Goal: Find specific page/section

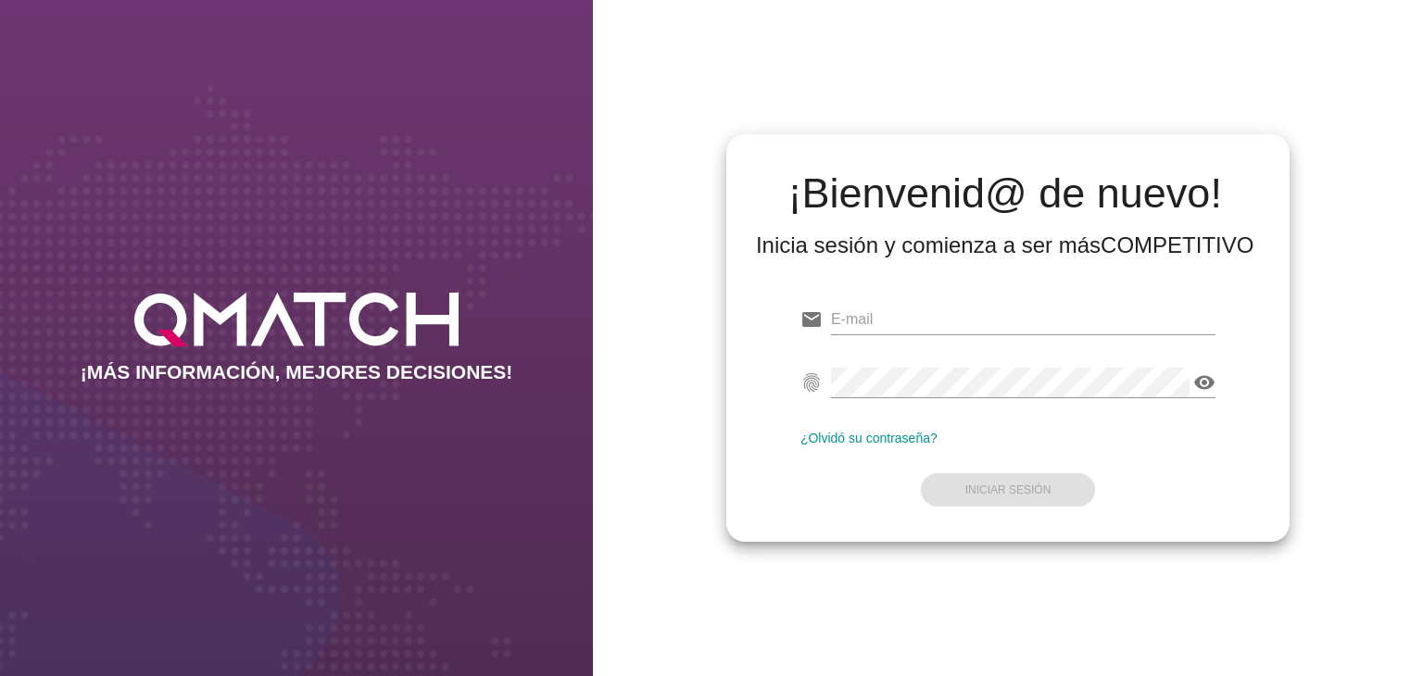
type input "[EMAIL_ADDRESS][DOMAIN_NAME]"
click at [1003, 428] on form "email [EMAIL_ADDRESS][DOMAIN_NAME] fingerprint visibility ¿Olvidó su contraseña…" at bounding box center [1007, 403] width 415 height 219
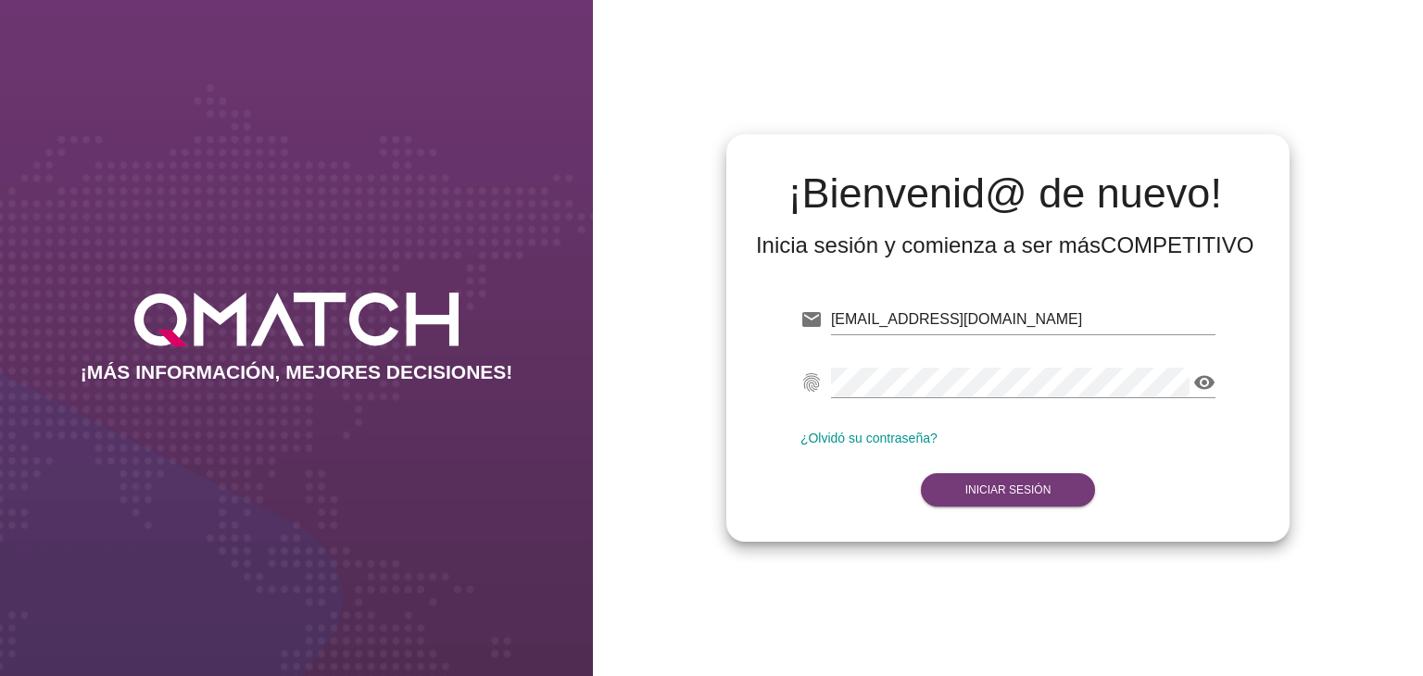
click at [983, 483] on button "Iniciar Sesión" at bounding box center [1008, 489] width 175 height 33
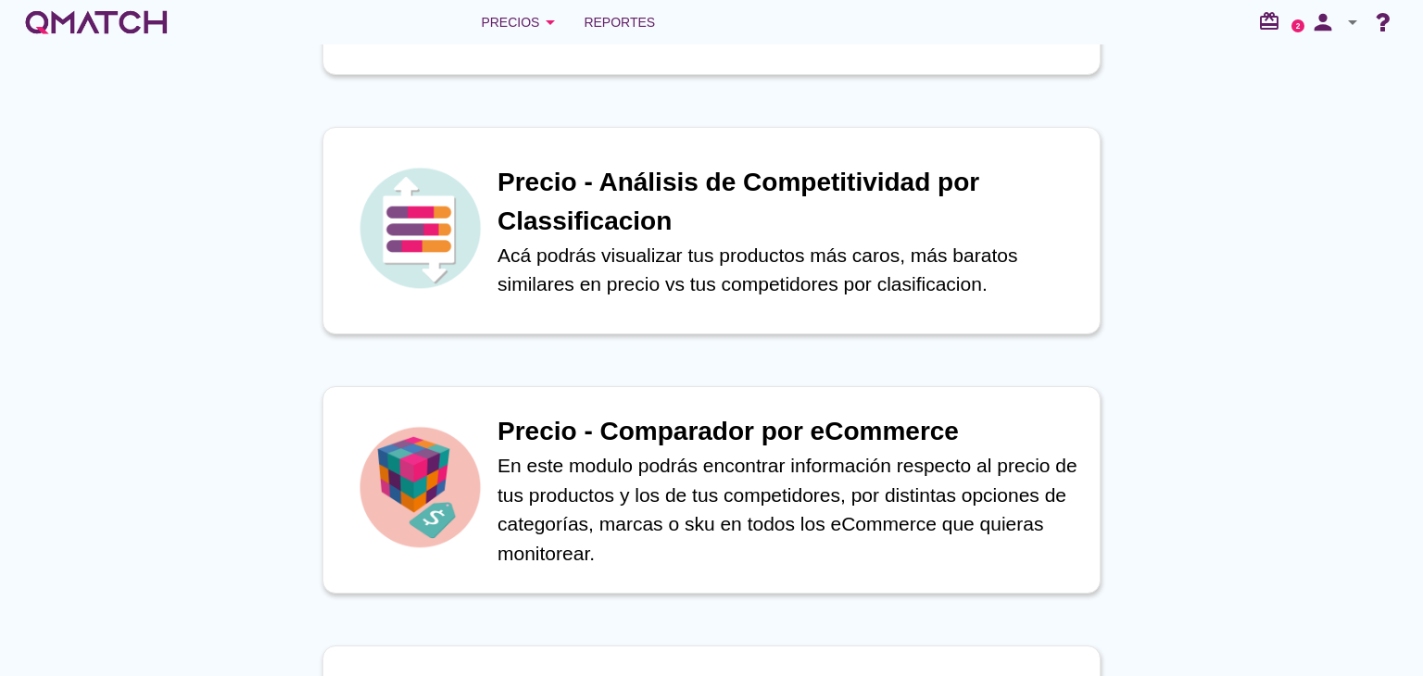
scroll to position [556, 0]
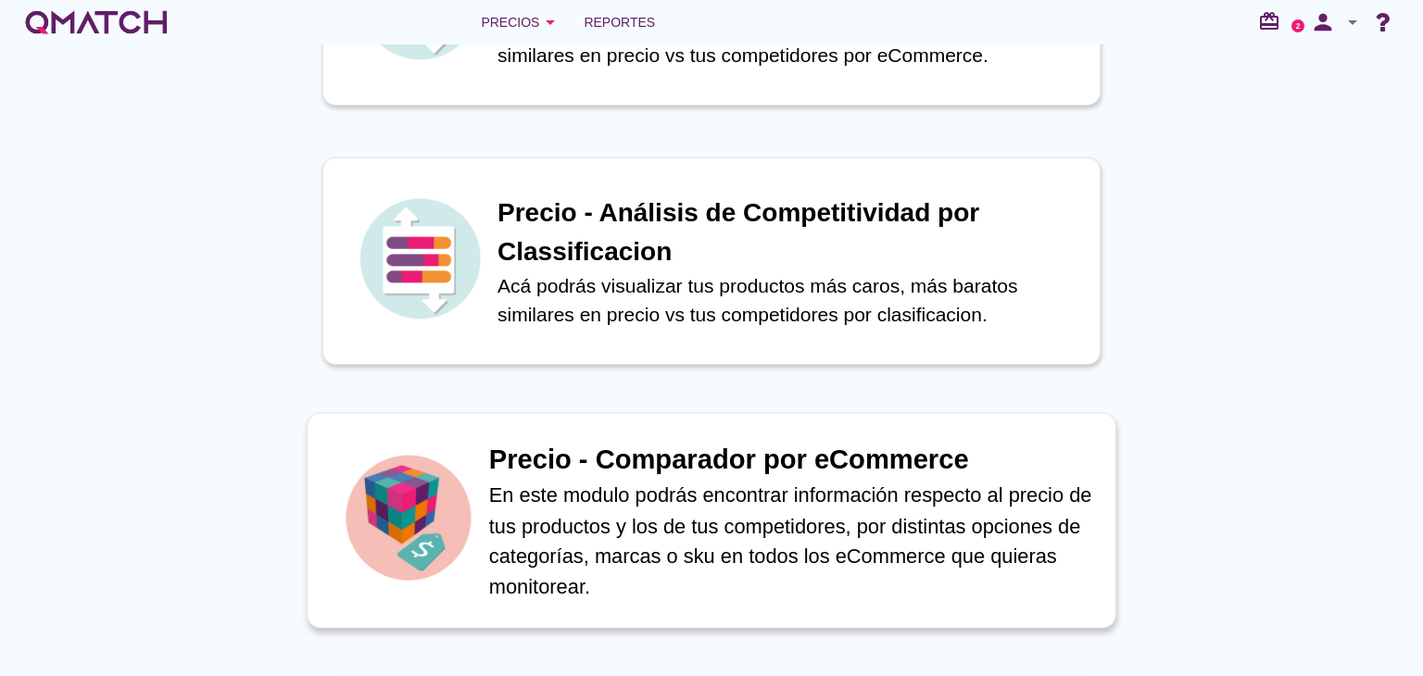
click at [838, 511] on p "En este modulo podrás encontrar información respecto al precio de tus productos…" at bounding box center [792, 540] width 607 height 121
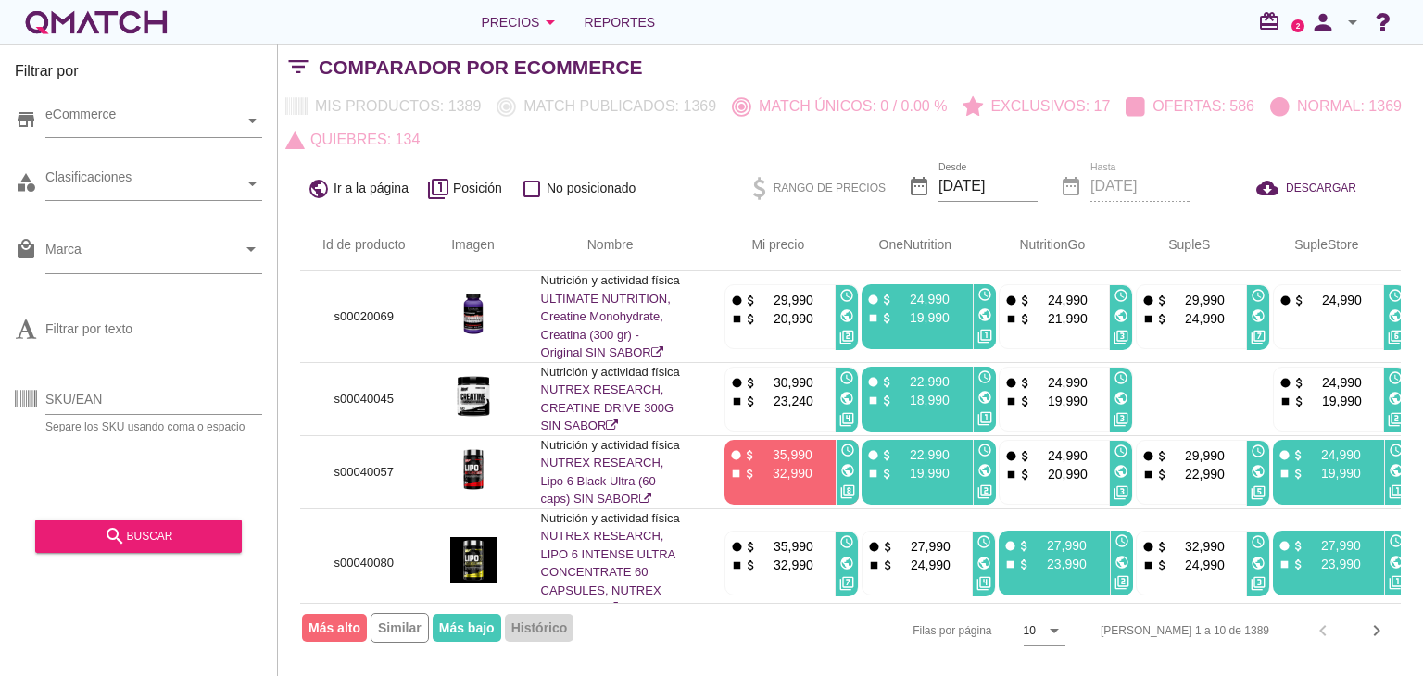
click at [131, 340] on input "Filtrar por texto" at bounding box center [153, 329] width 217 height 30
type input "gold"
click at [120, 531] on icon "search" at bounding box center [115, 536] width 22 height 22
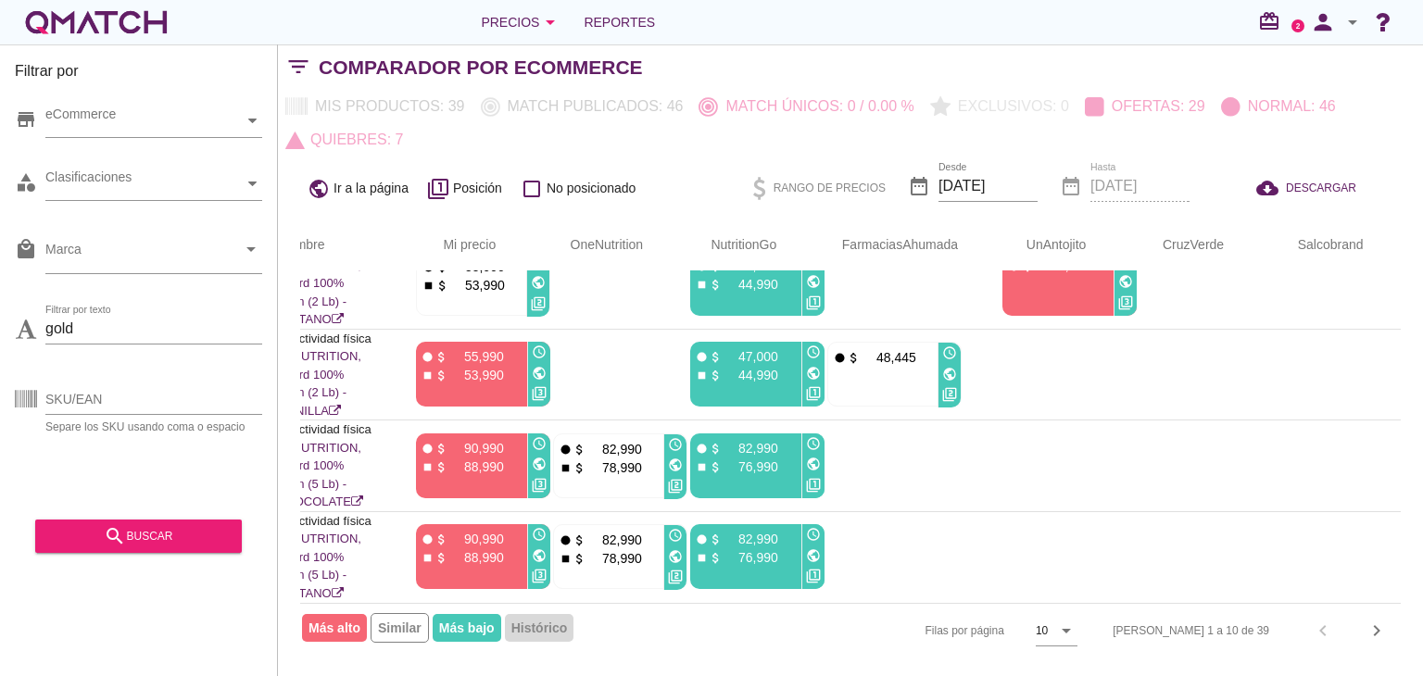
scroll to position [574, 0]
